Goal: Complete application form

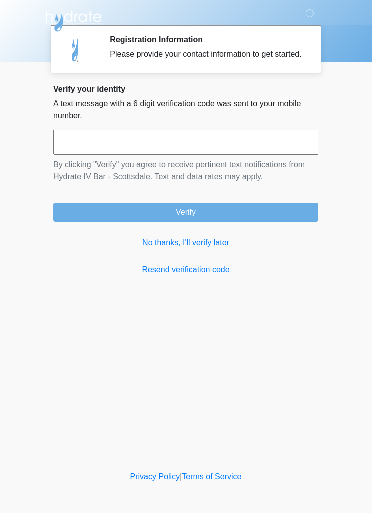
click at [205, 249] on link "No thanks, I'll verify later" at bounding box center [185, 243] width 265 height 12
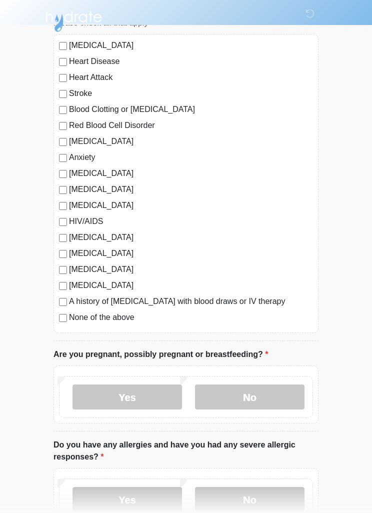
scroll to position [91, 0]
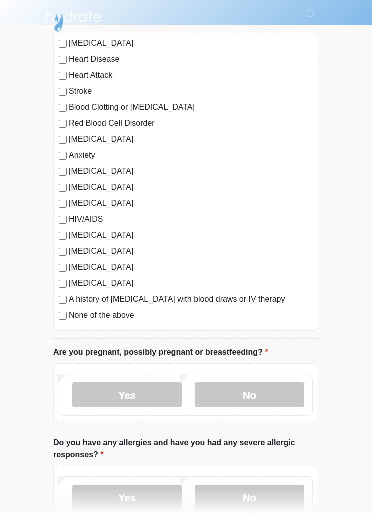
click at [261, 398] on label "No" at bounding box center [249, 394] width 109 height 25
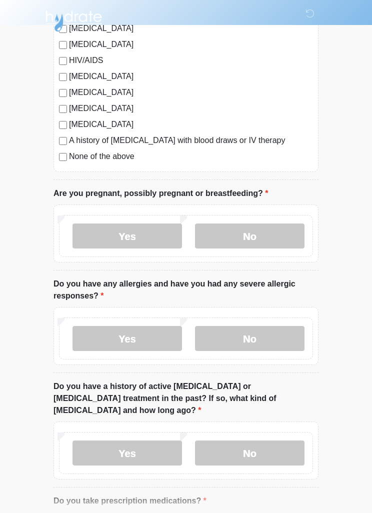
scroll to position [298, 0]
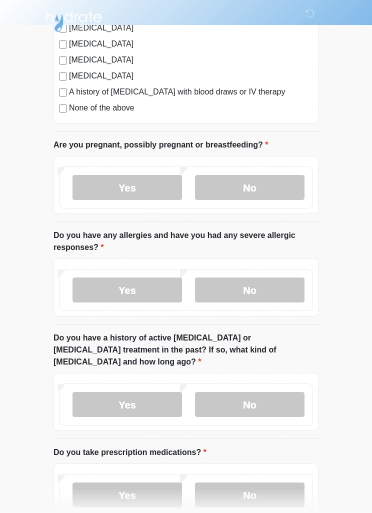
click at [270, 299] on label "No" at bounding box center [249, 289] width 109 height 25
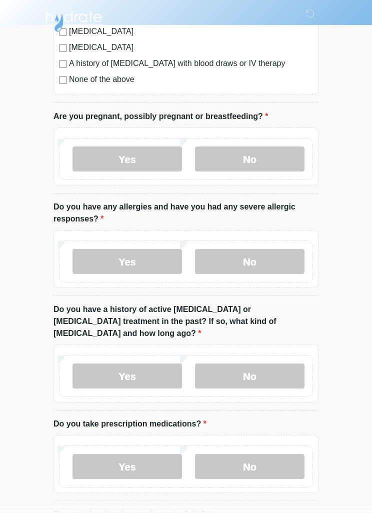
scroll to position [370, 0]
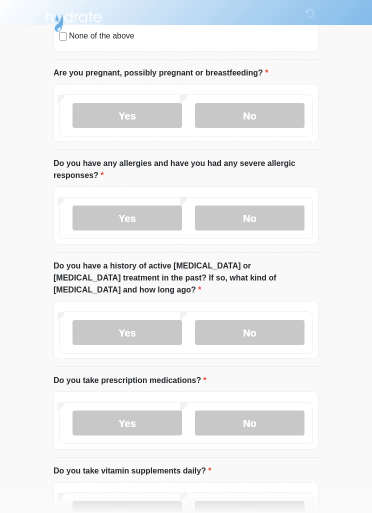
click at [274, 320] on label "No" at bounding box center [249, 332] width 109 height 25
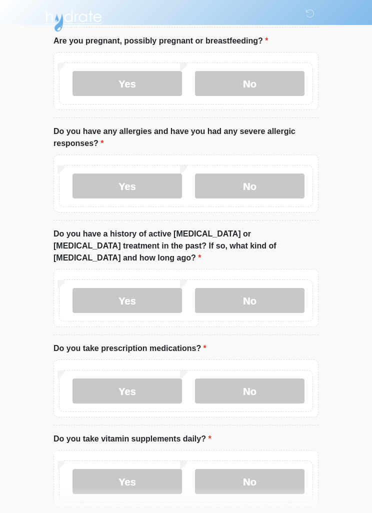
scroll to position [441, 0]
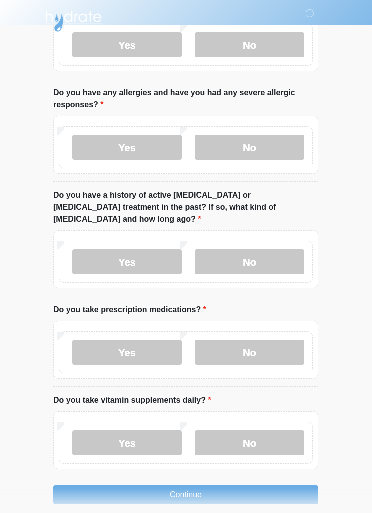
click at [135, 340] on label "Yes" at bounding box center [126, 352] width 109 height 25
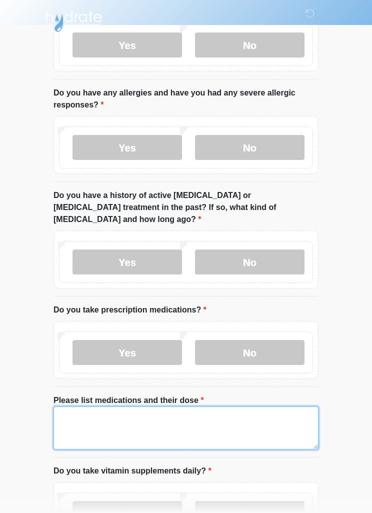
click at [112, 411] on textarea "Please list medications and their dose" at bounding box center [185, 427] width 265 height 43
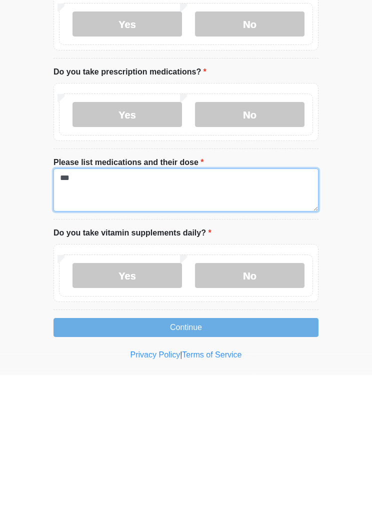
scroll to position [543, 0]
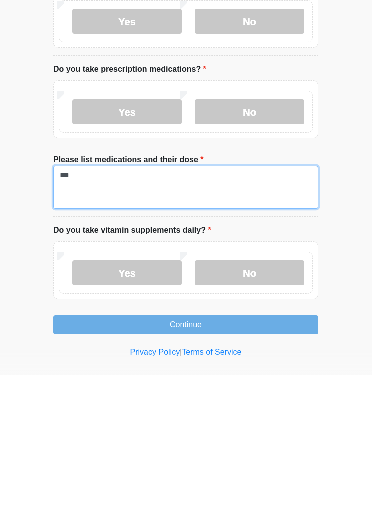
type textarea "***"
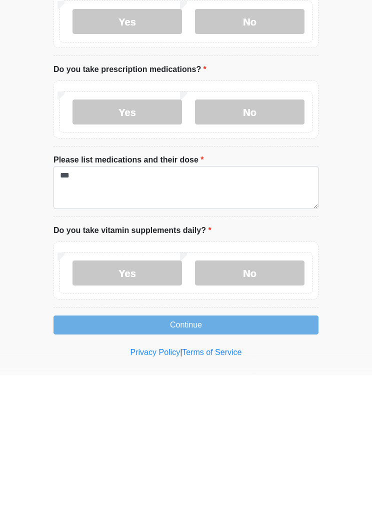
click at [260, 398] on label "No" at bounding box center [249, 410] width 109 height 25
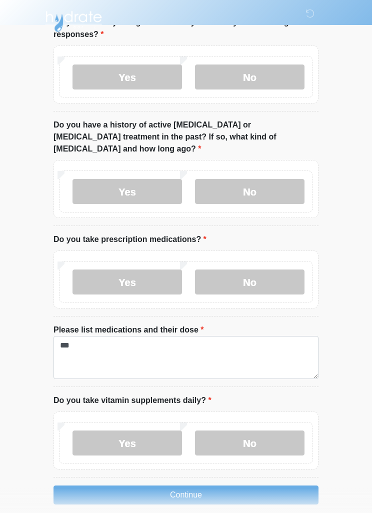
click at [220, 485] on button "Continue" at bounding box center [185, 494] width 265 height 19
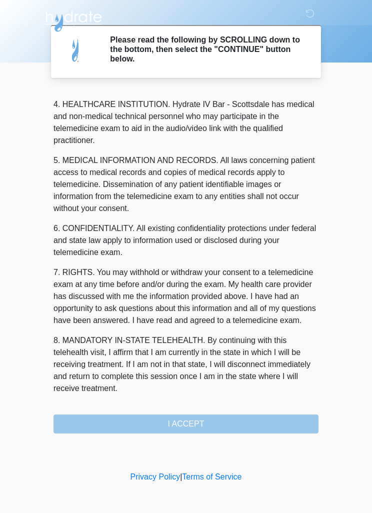
scroll to position [279, 0]
click at [209, 424] on button "I ACCEPT" at bounding box center [185, 423] width 265 height 19
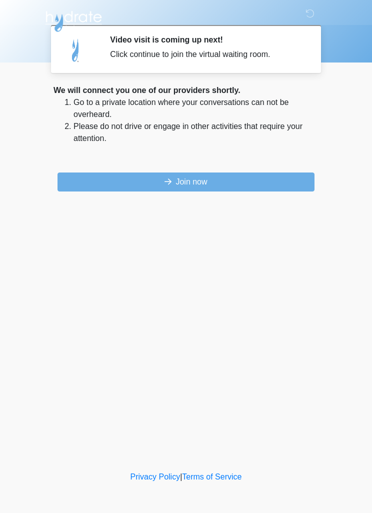
click at [234, 187] on button "Join now" at bounding box center [185, 181] width 257 height 19
